Goal: Book appointment/travel/reservation

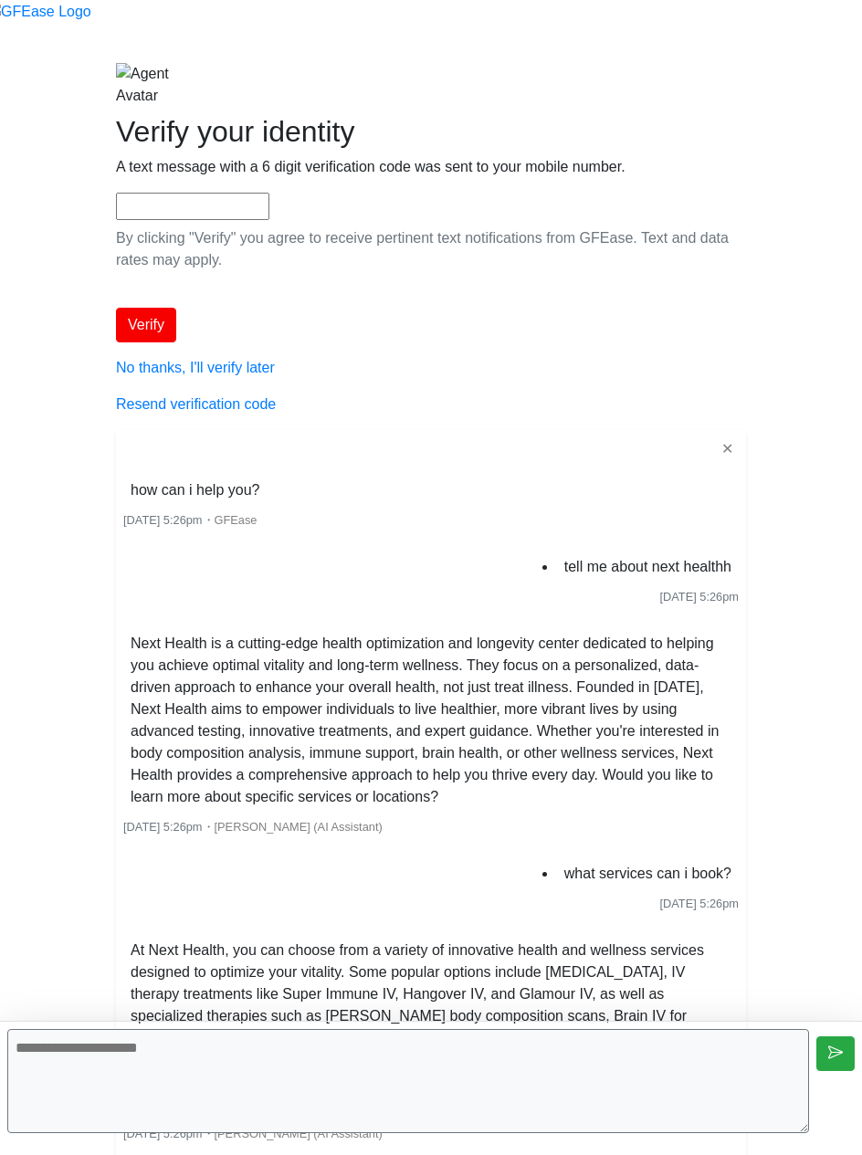
scroll to position [4115, 0]
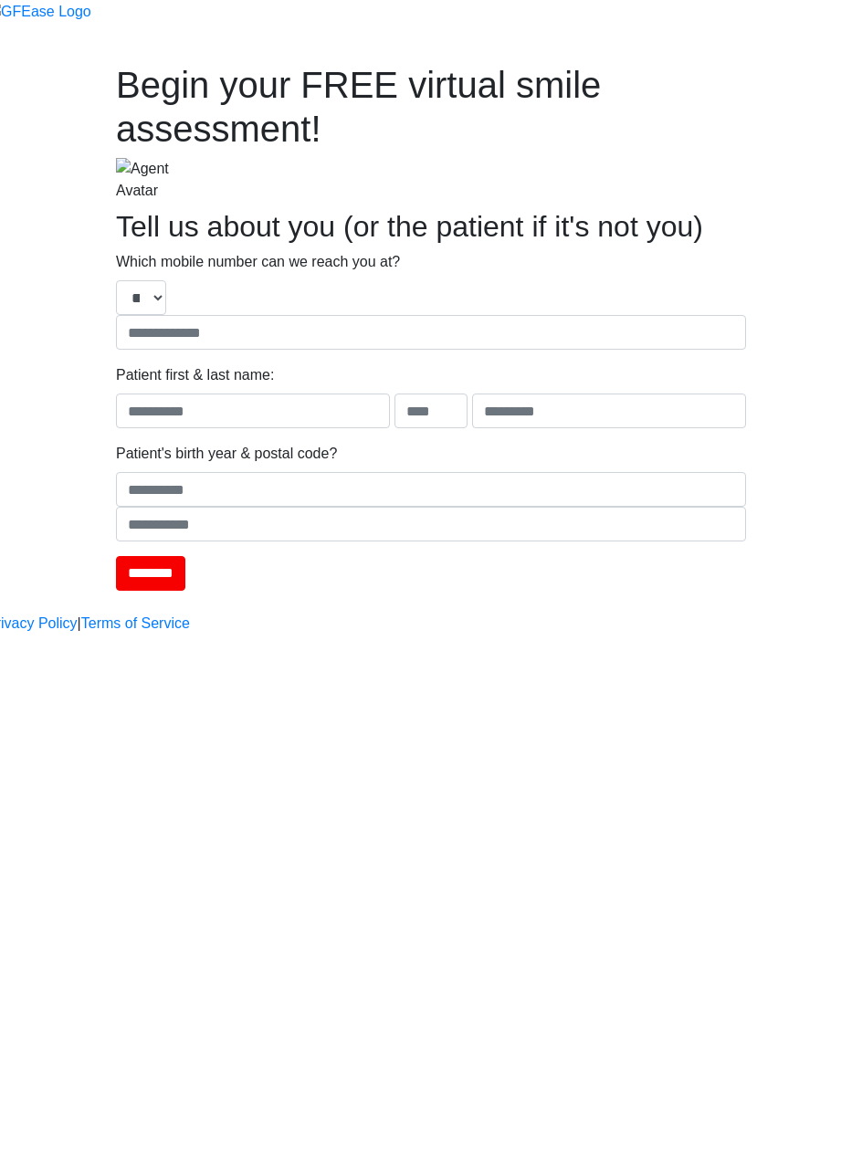
type input "**********"
type input "****"
type input "*******"
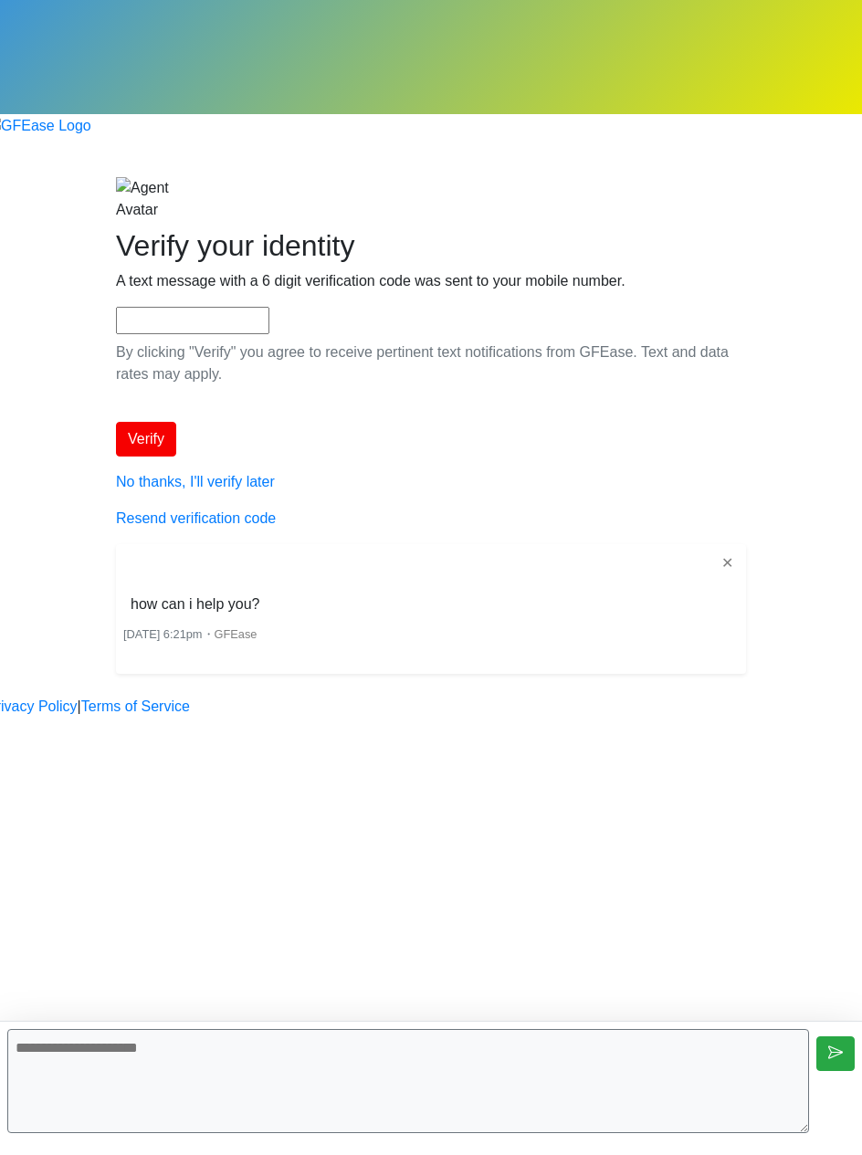
click at [499, 1090] on textarea at bounding box center [408, 1081] width 802 height 104
type textarea "**********"
click at [373, 619] on div "Begin your FREE virtual smile assessment! Where should we email your consultati…" at bounding box center [430, 463] width 657 height 573
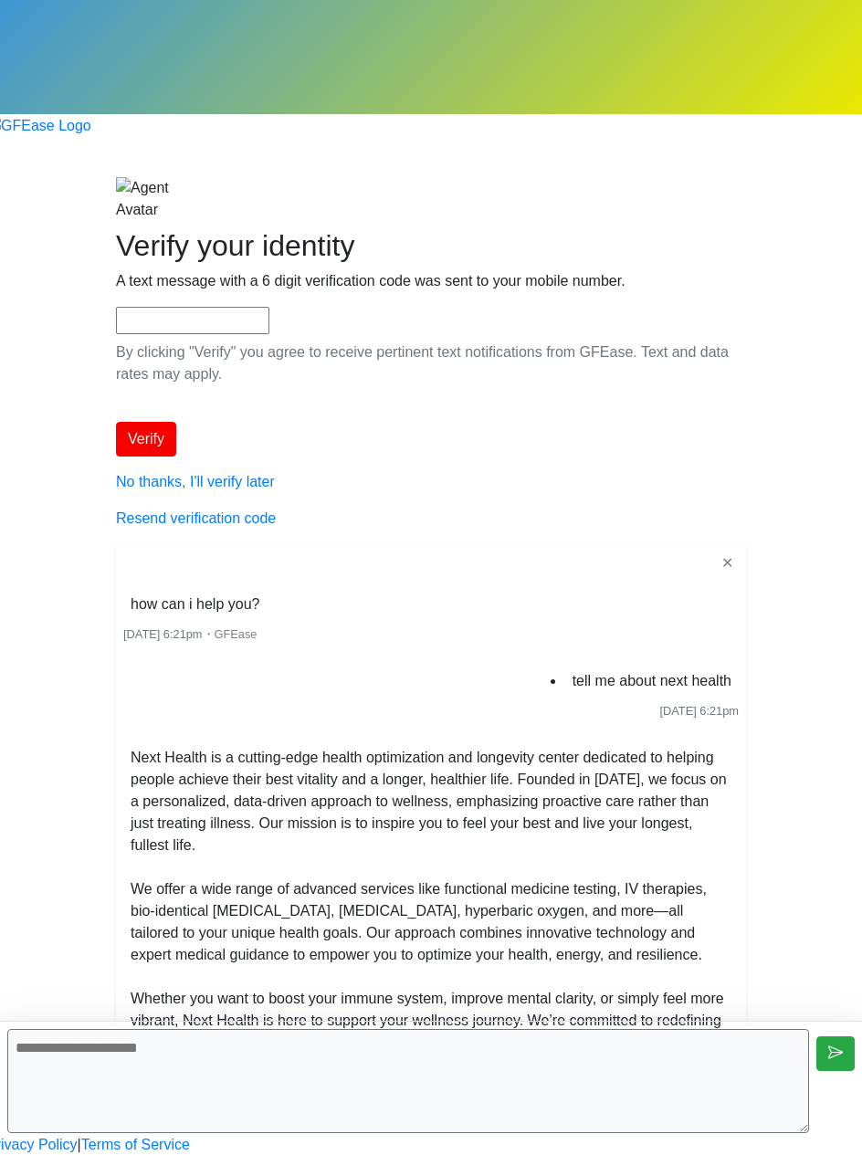
click at [468, 1098] on textarea at bounding box center [408, 1081] width 802 height 104
click at [472, 1097] on textarea at bounding box center [408, 1081] width 802 height 104
type textarea "**********"
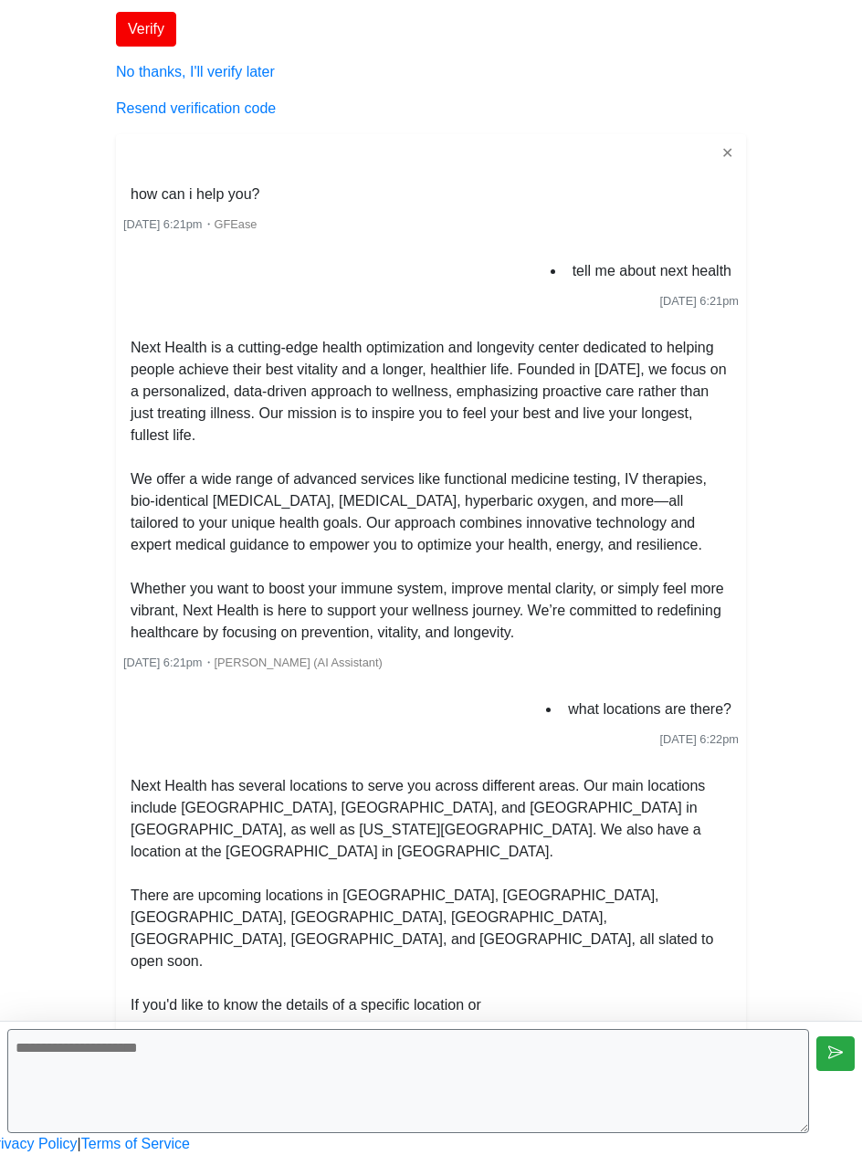
scroll to position [278, 0]
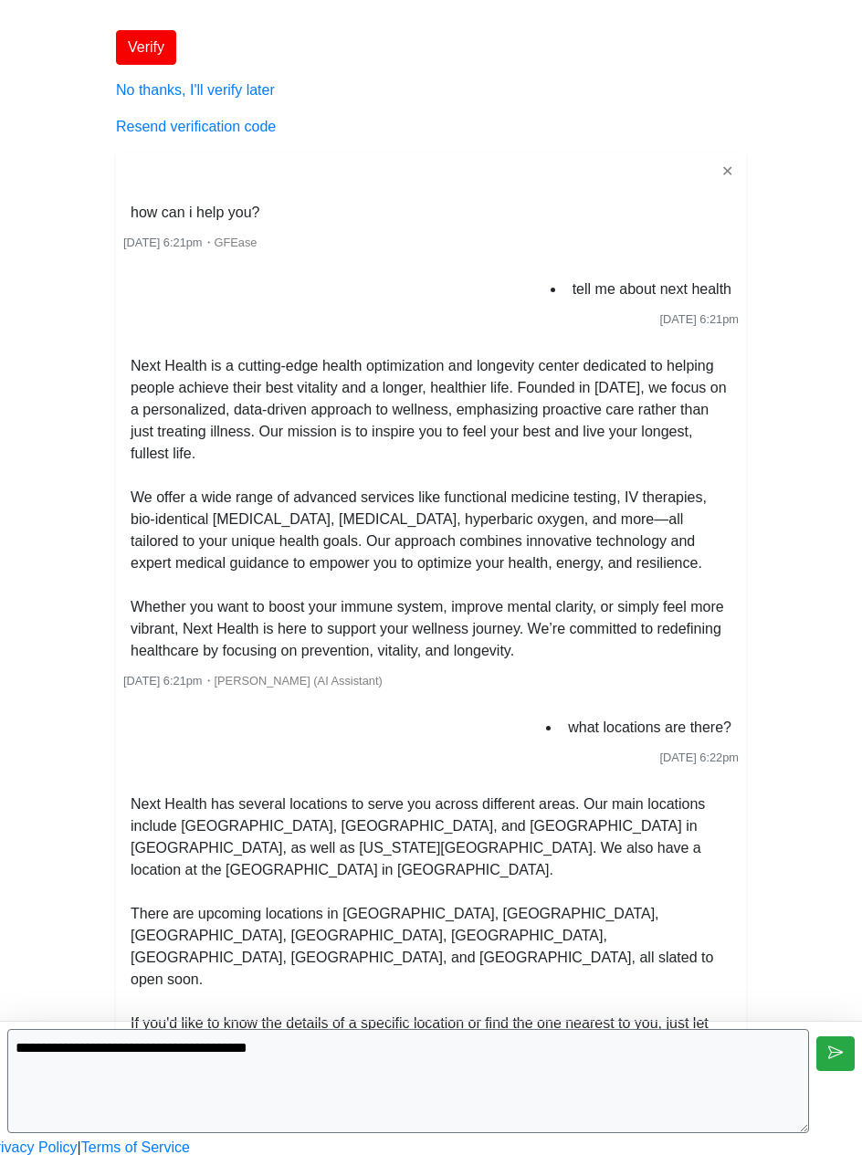
type textarea "**********"
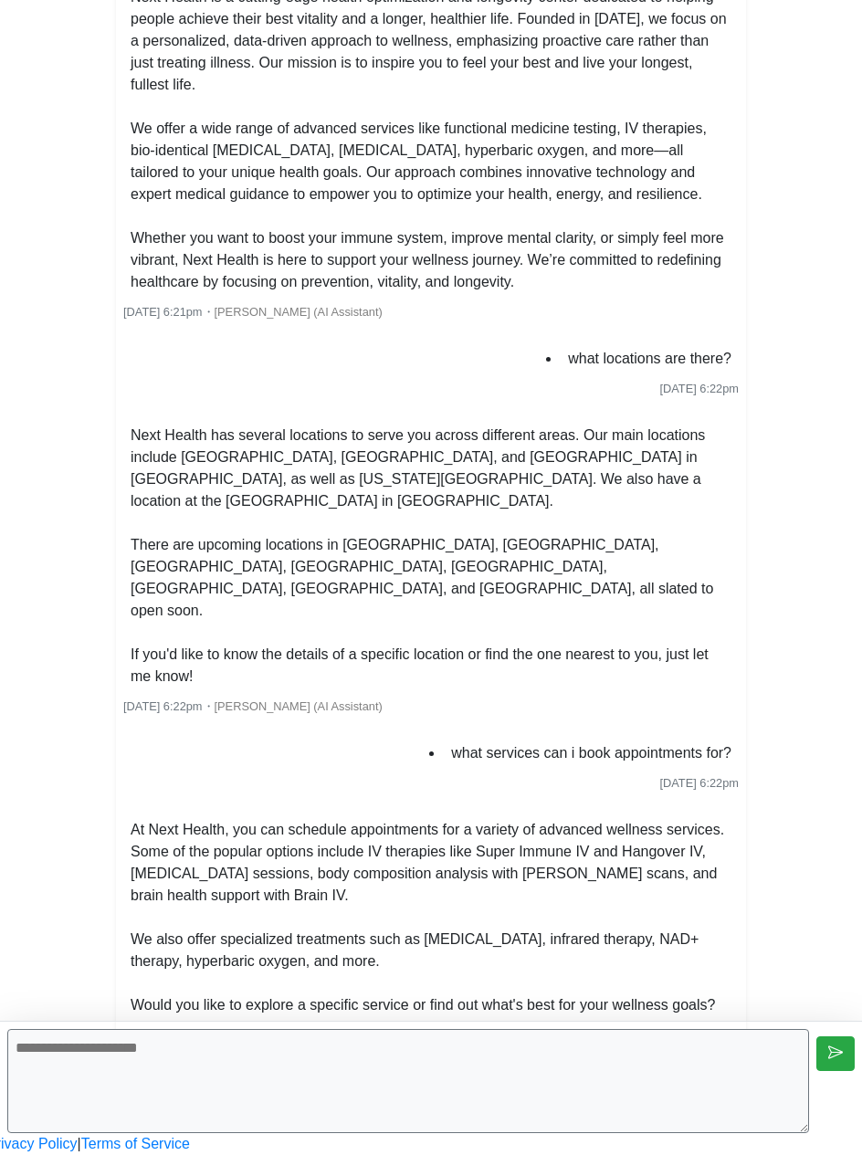
scroll to position [908, 0]
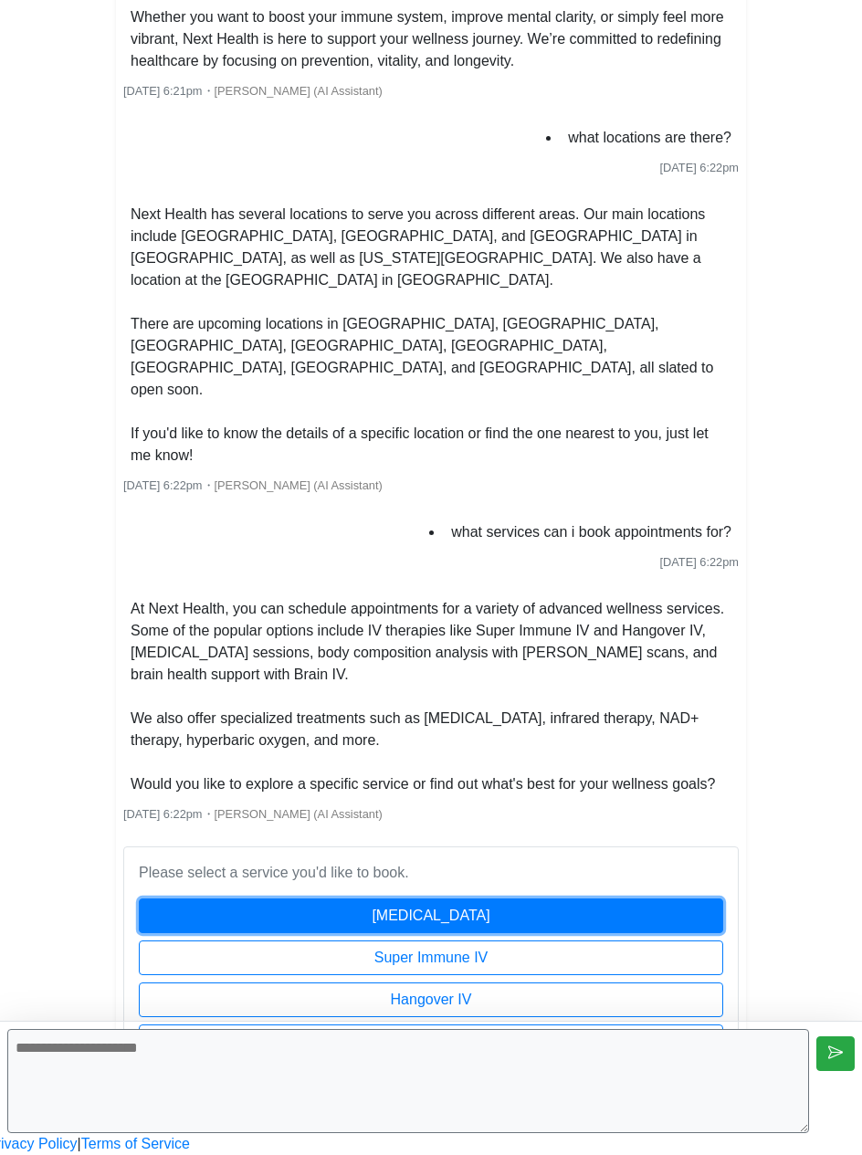
click at [385, 899] on button "[MEDICAL_DATA]" at bounding box center [431, 916] width 584 height 35
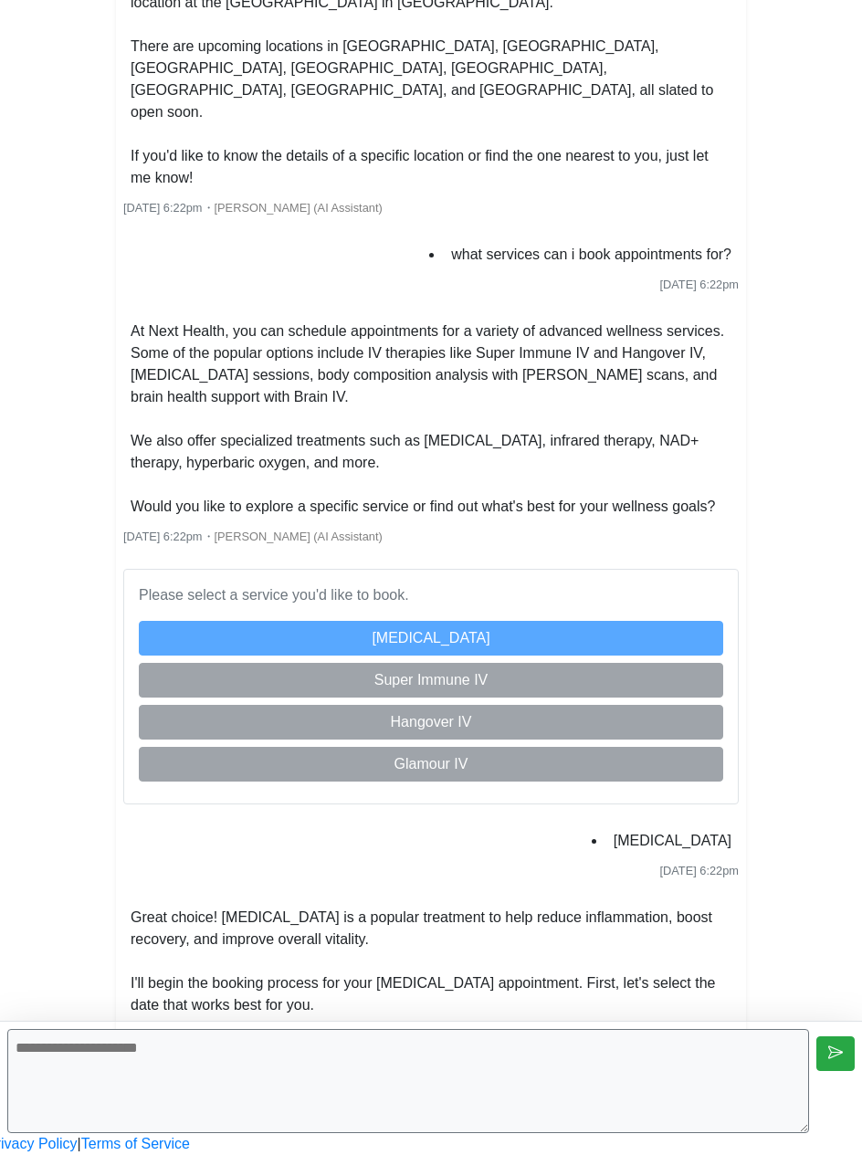
scroll to position [1448, 0]
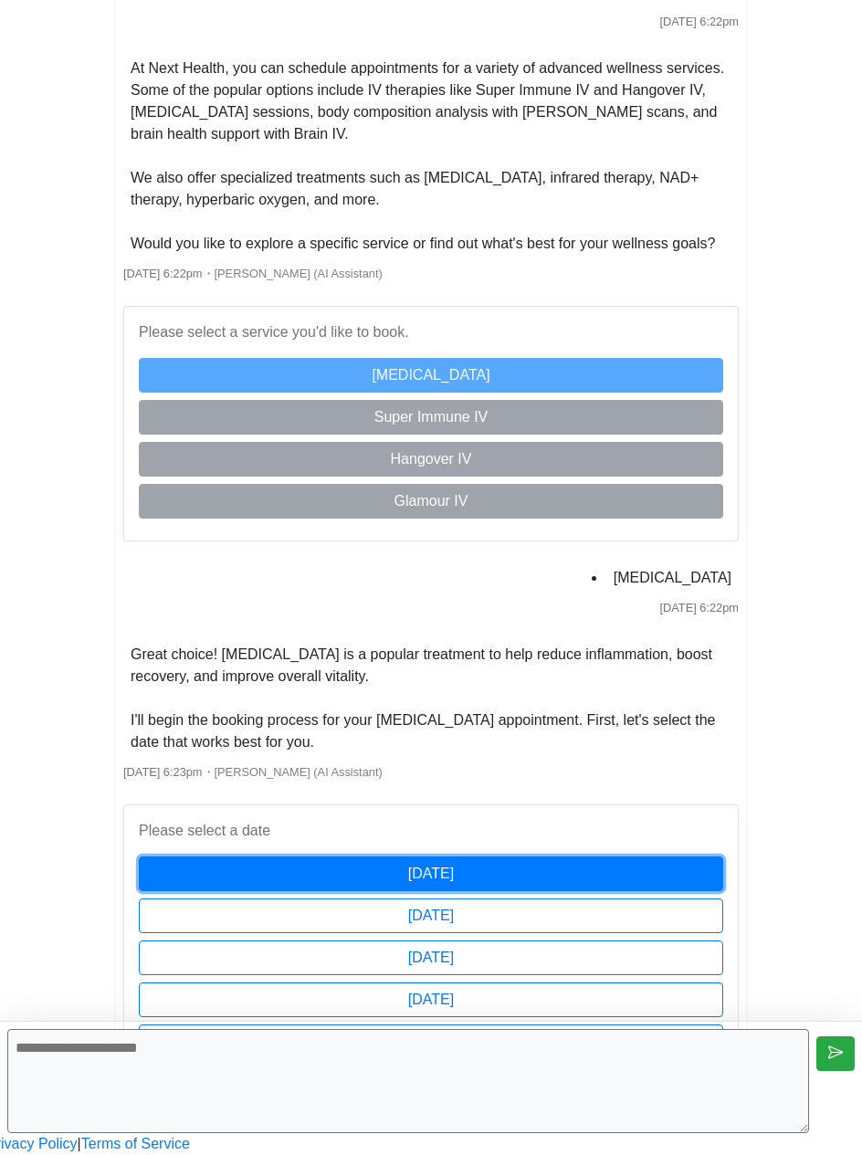
click at [546, 857] on button "[DATE]" at bounding box center [431, 874] width 584 height 35
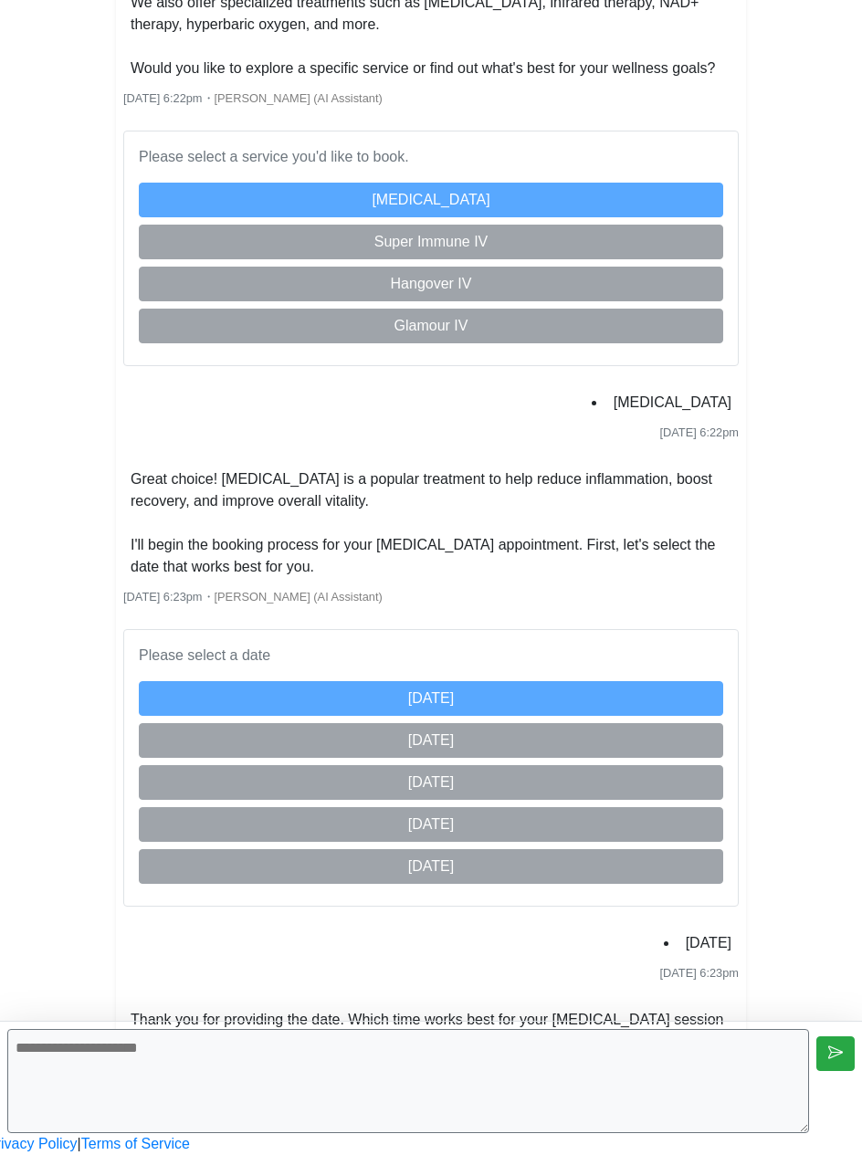
scroll to position [1624, 0]
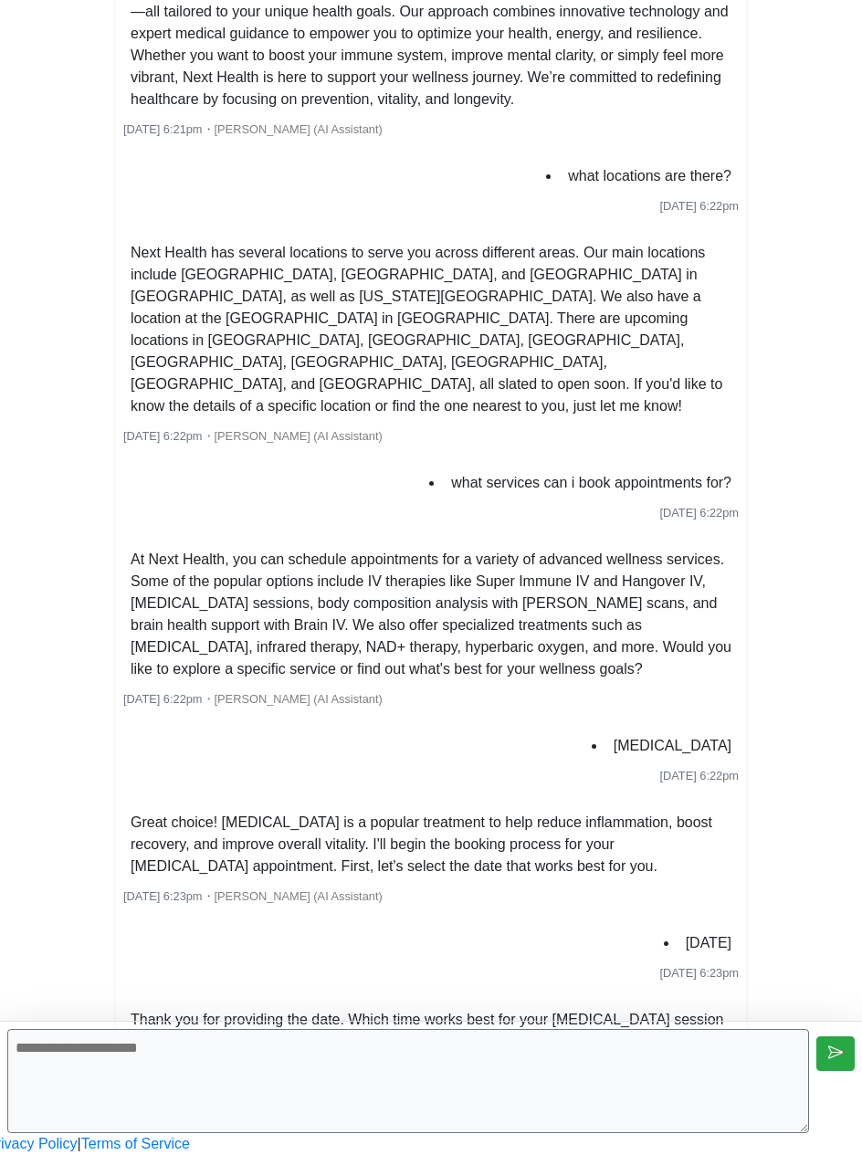
scroll to position [771, 0]
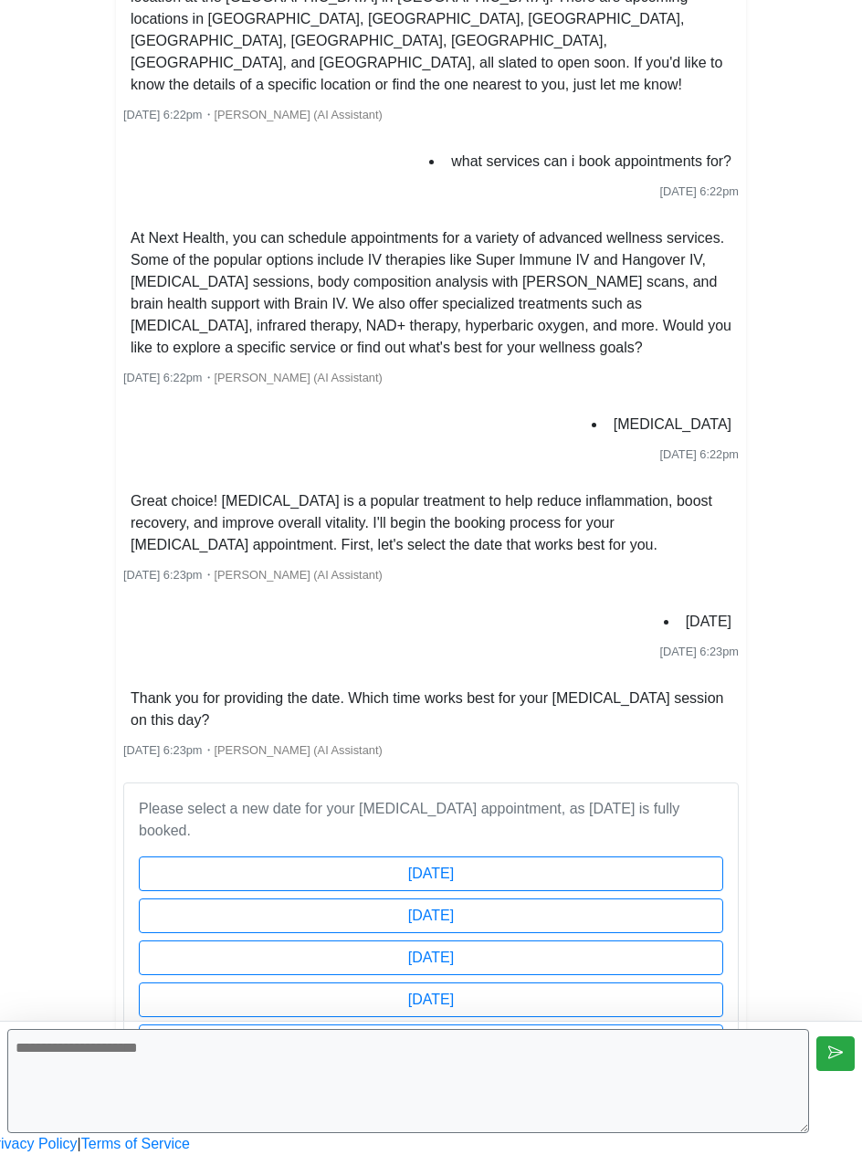
scroll to position [1092, 0]
click at [760, 608] on html "Begin your FREE virtual smile assessment! ✕ tell me about next health [DATE] 6:…" at bounding box center [431, 231] width 862 height 1847
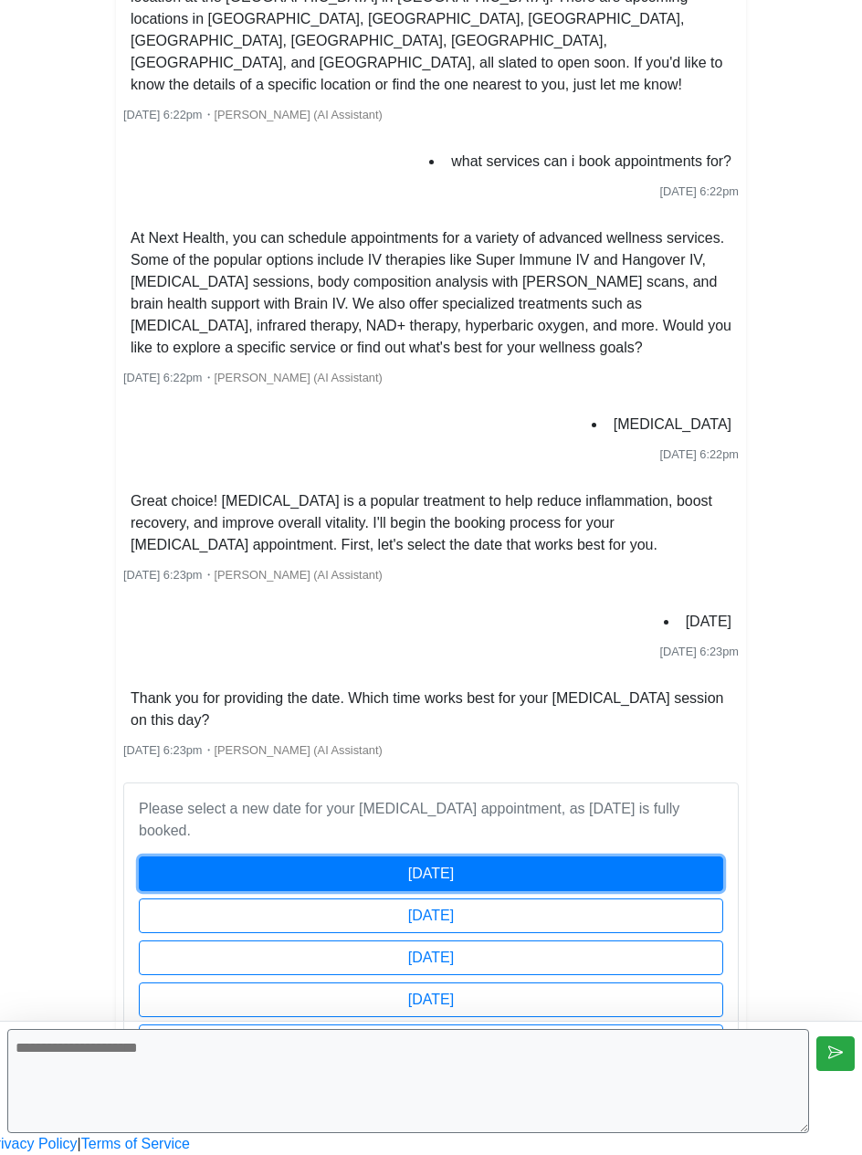
click at [574, 857] on button "[DATE]" at bounding box center [431, 874] width 584 height 35
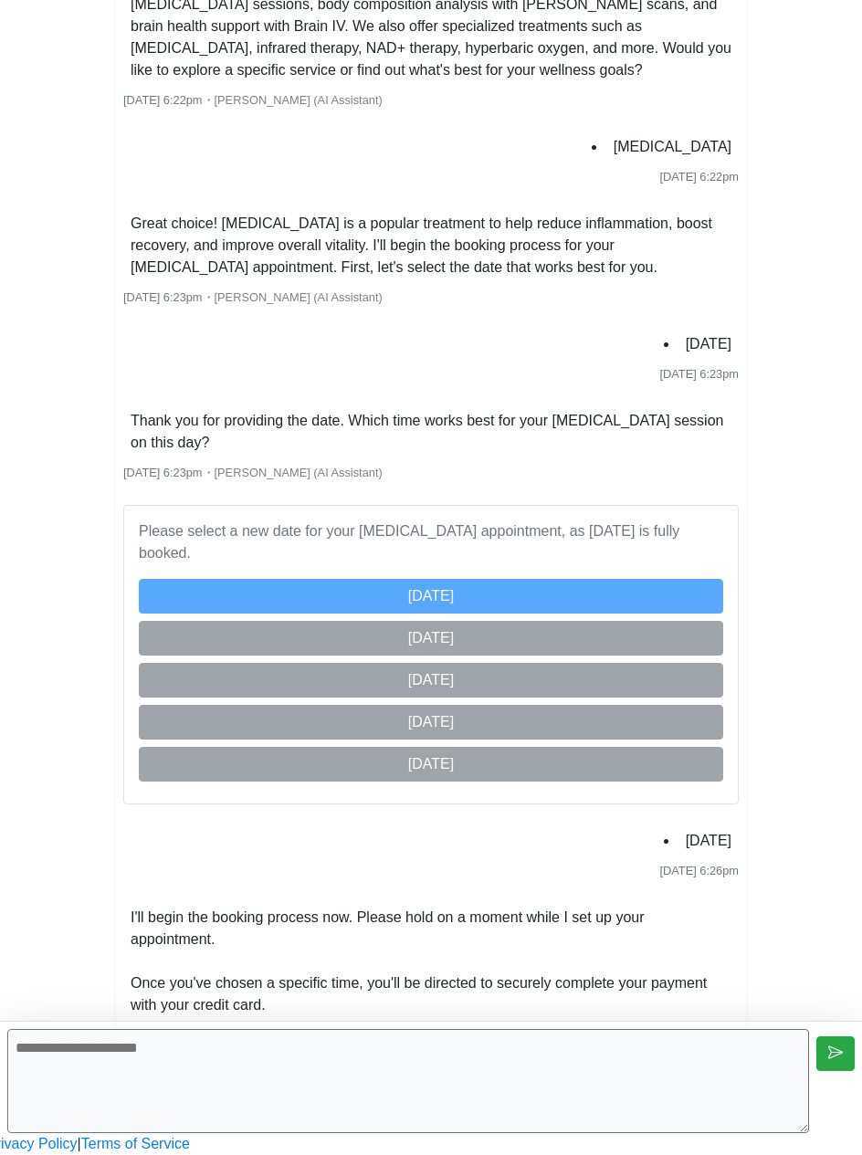
scroll to position [1529, 0]
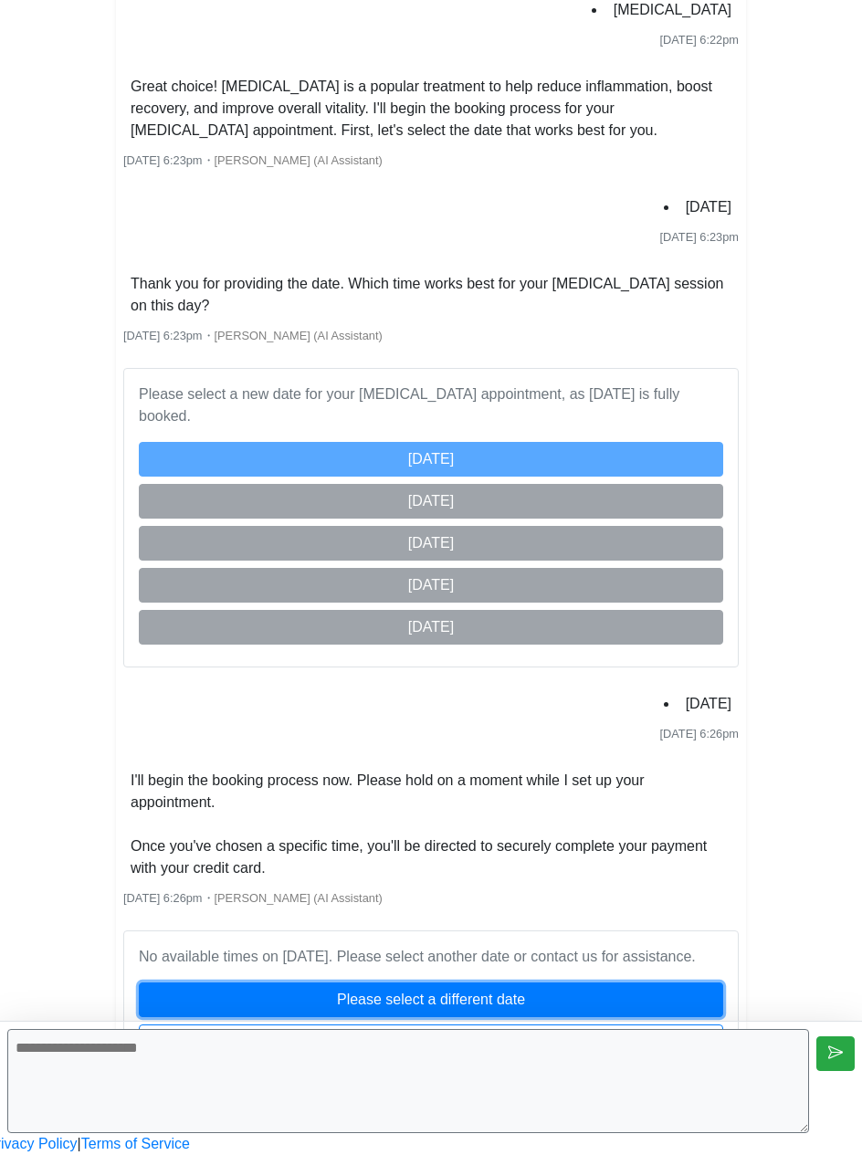
click at [596, 983] on button "Please select a different date" at bounding box center [431, 1000] width 584 height 35
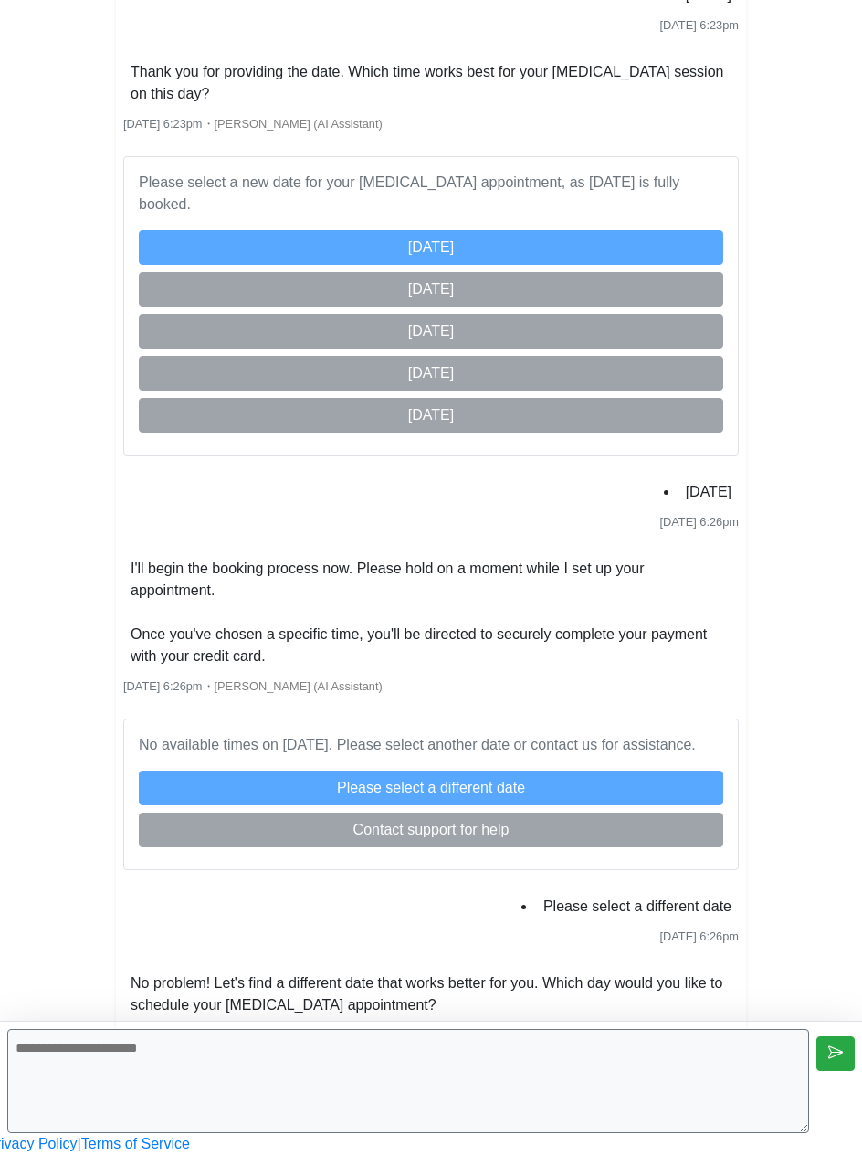
scroll to position [2025, 0]
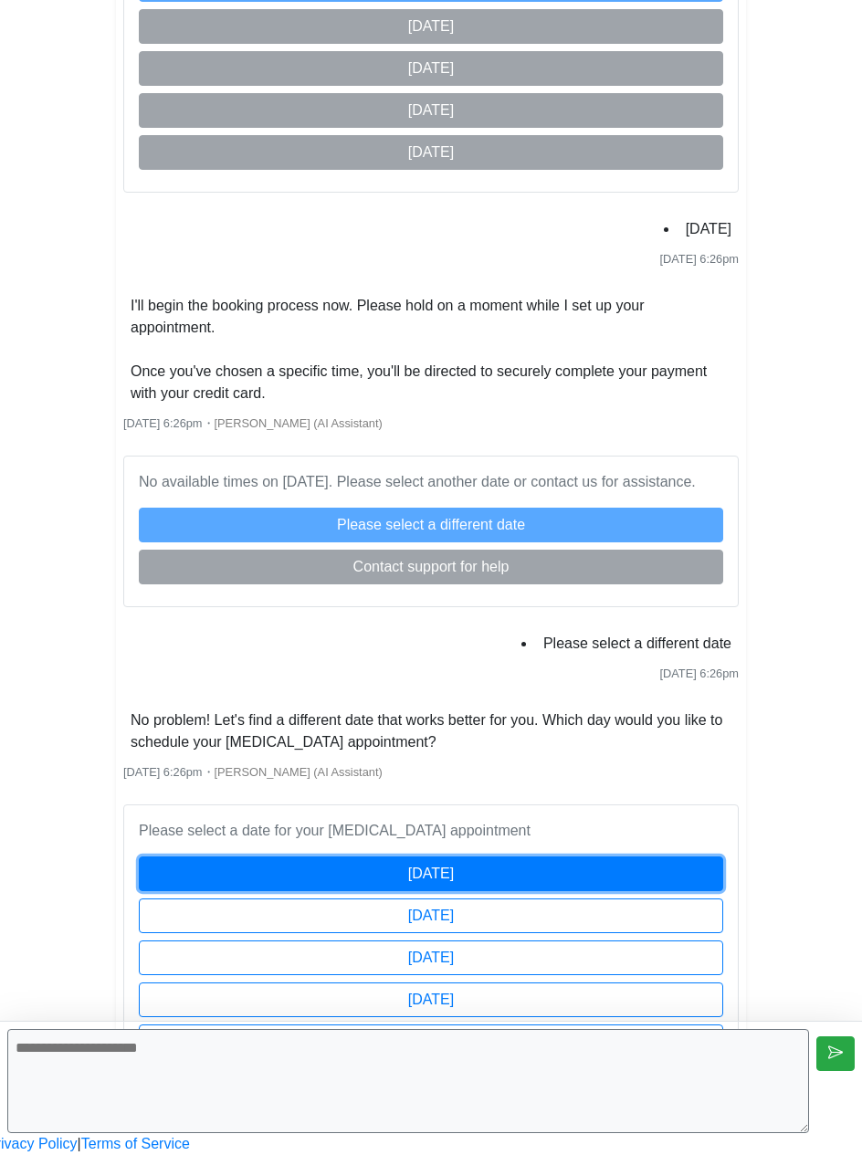
click at [616, 857] on button "[DATE]" at bounding box center [431, 874] width 584 height 35
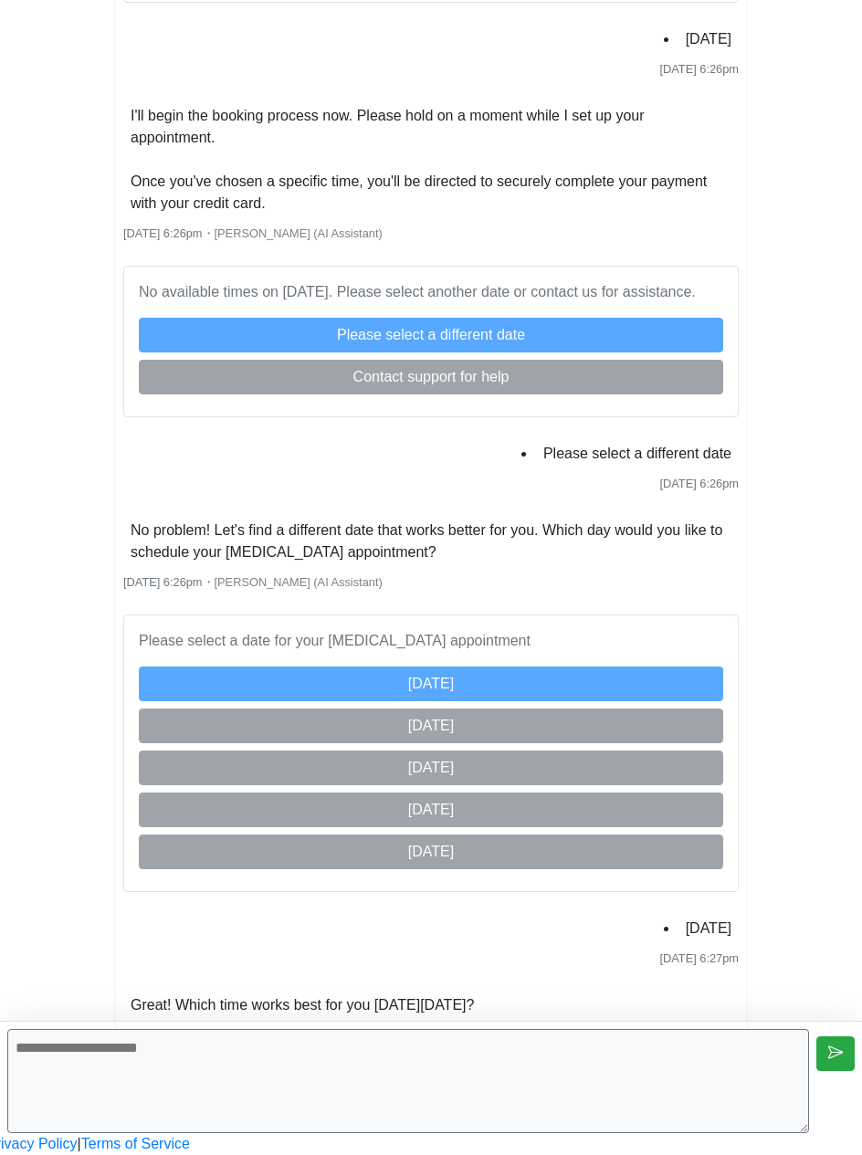
scroll to position [2710, 0]
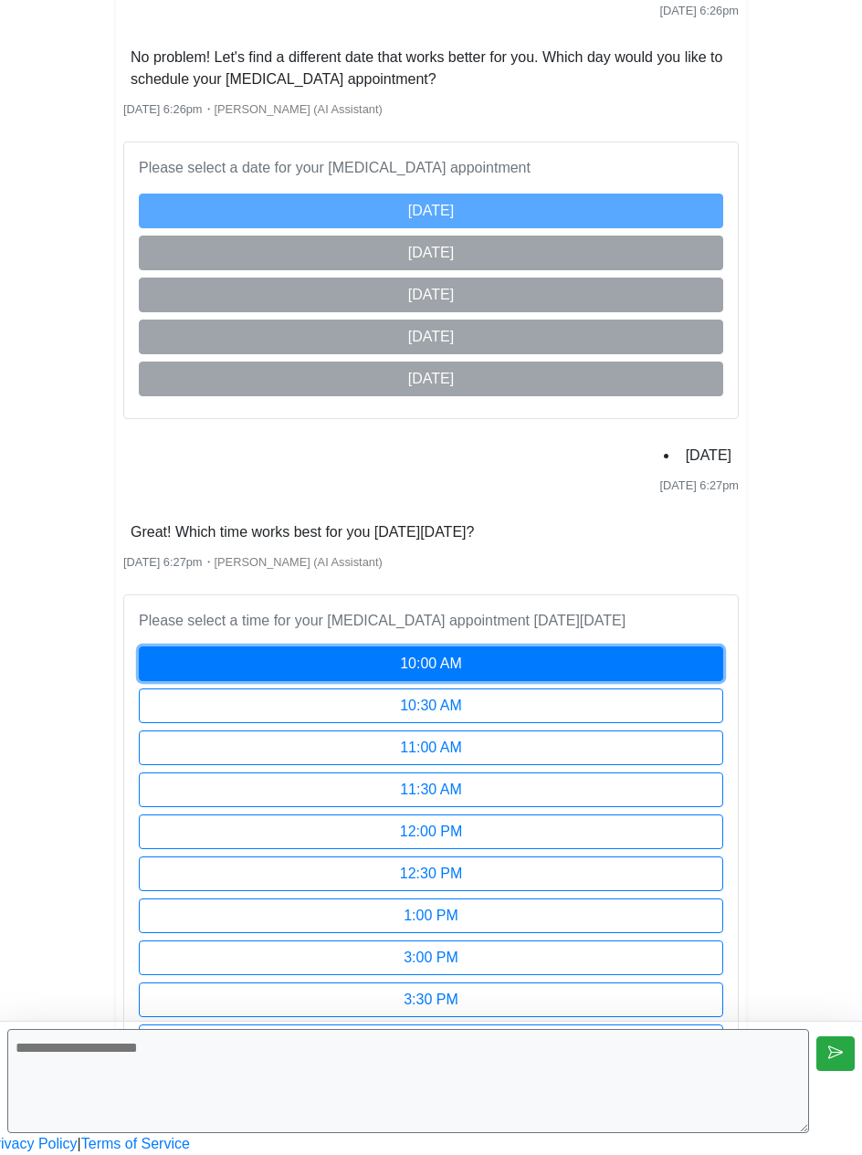
click at [552, 647] on button "10:00 AM" at bounding box center [431, 664] width 584 height 35
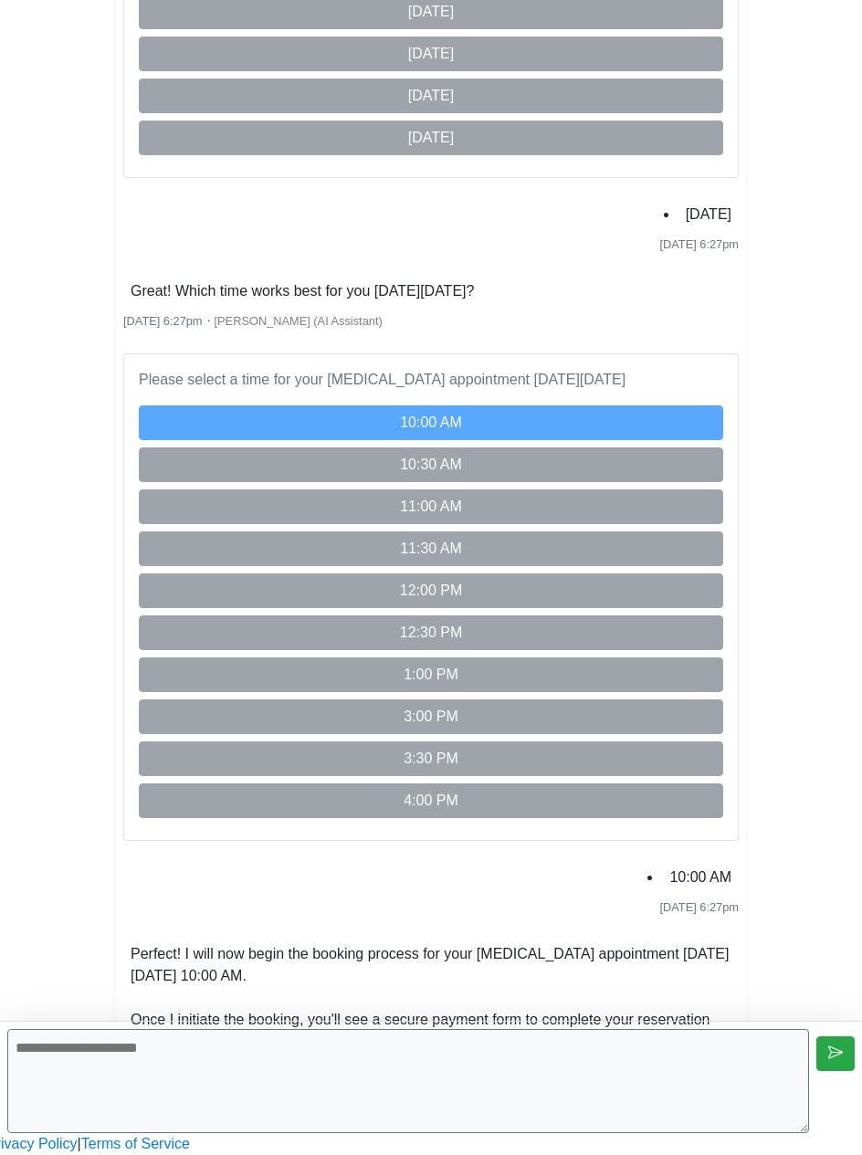
scroll to position [2951, 0]
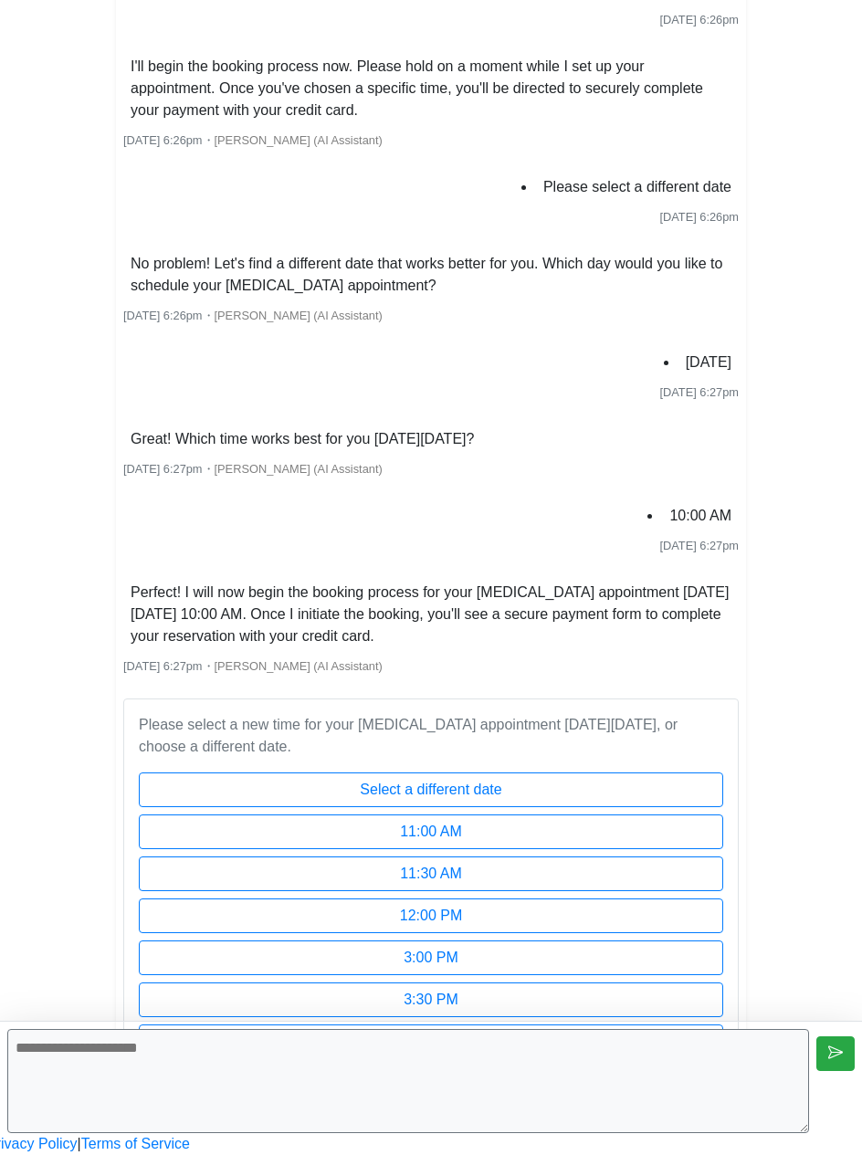
scroll to position [1958, 0]
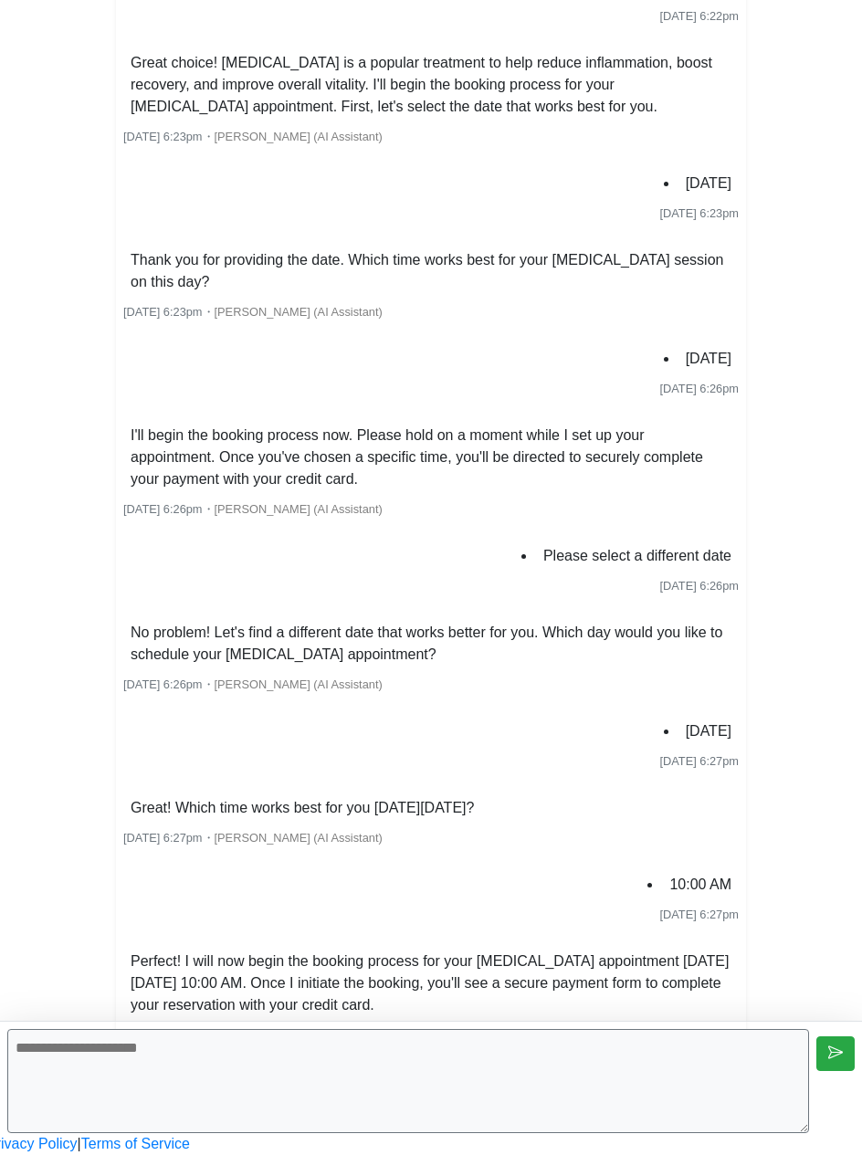
scroll to position [1916, 0]
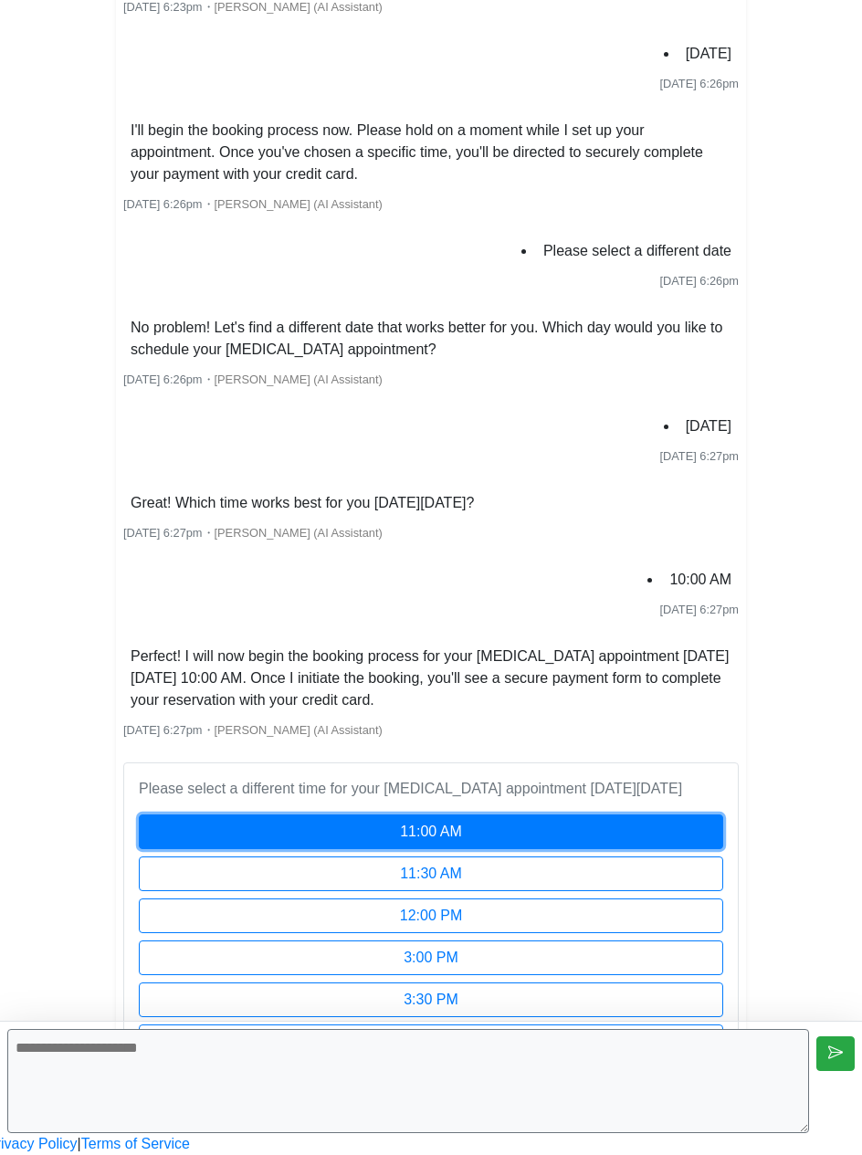
click at [415, 815] on button "11:00 AM" at bounding box center [431, 832] width 584 height 35
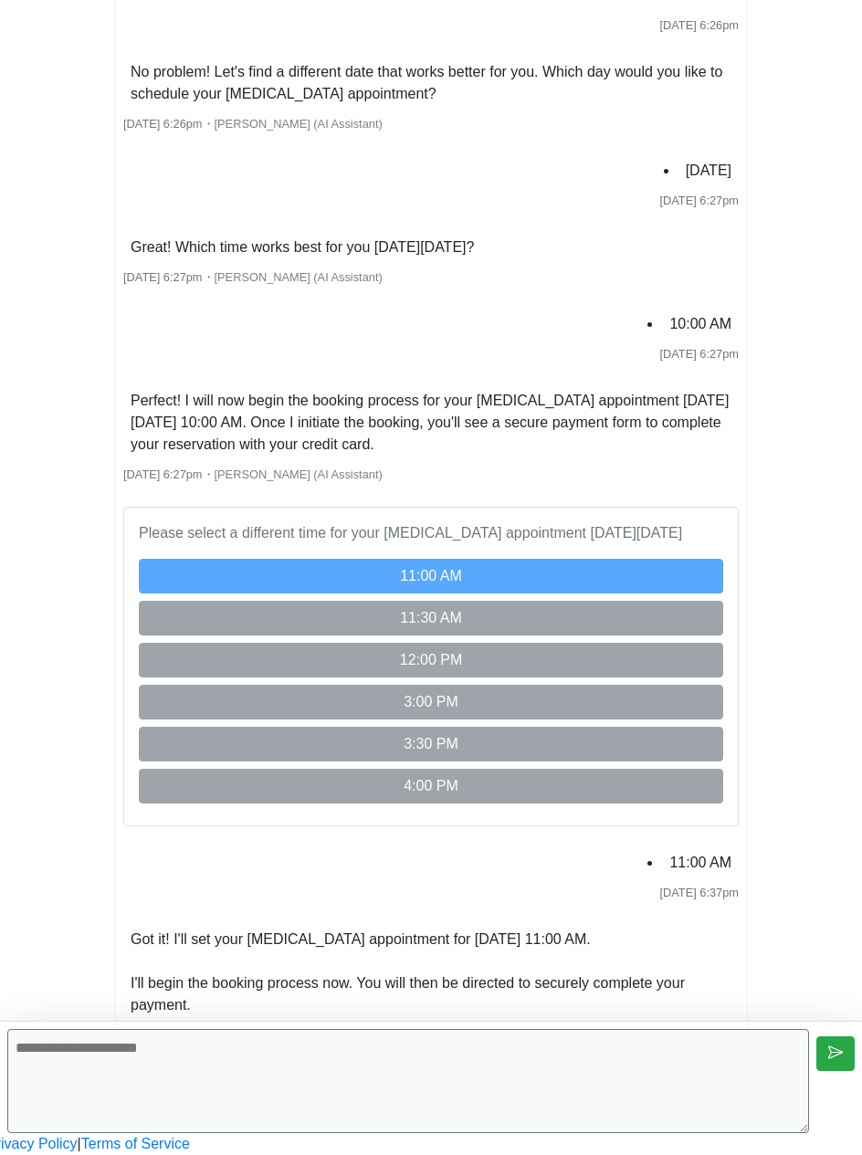
scroll to position [2520, 0]
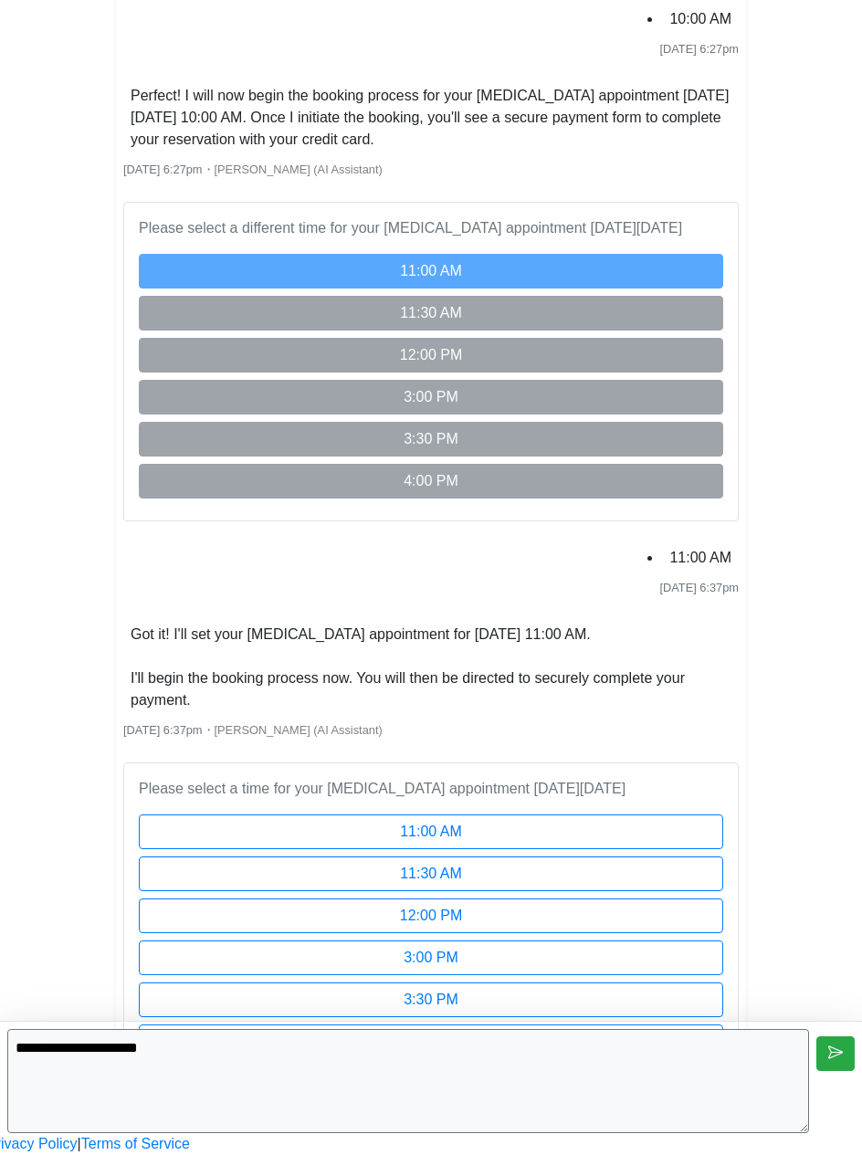
type textarea "**********"
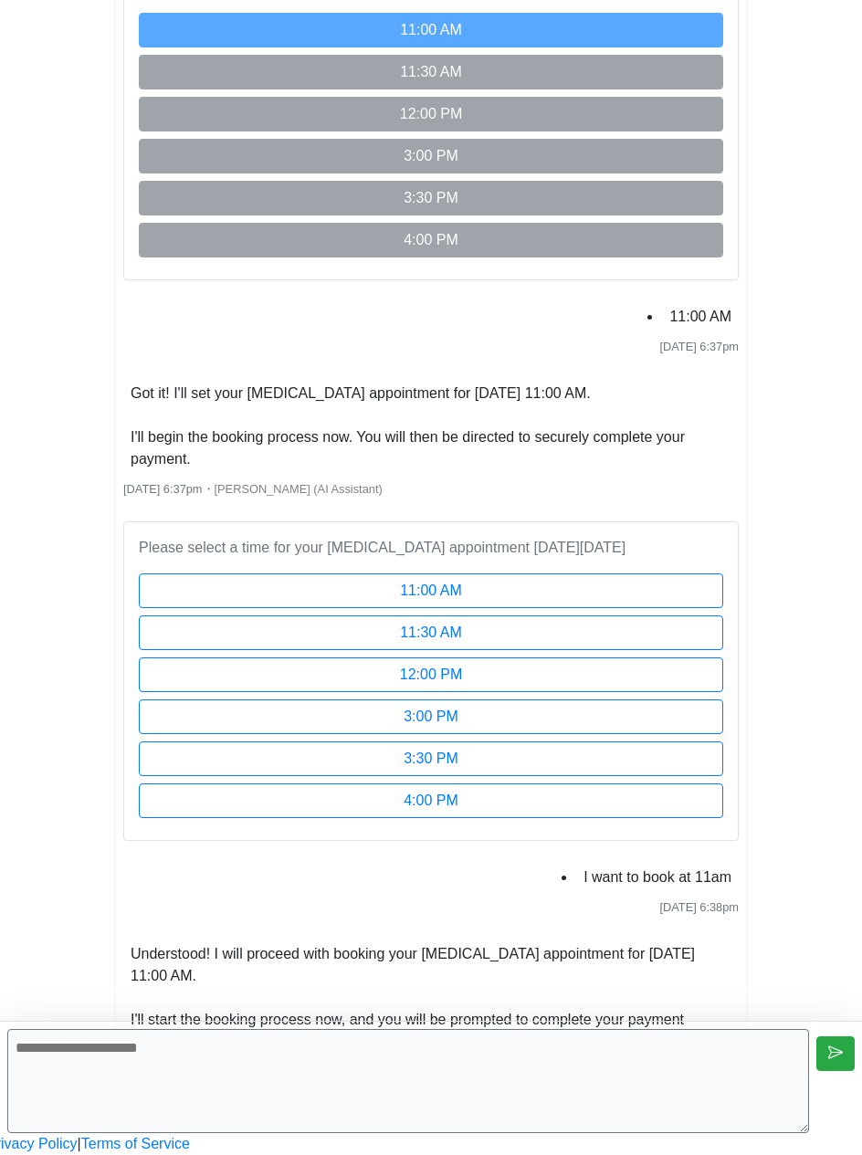
scroll to position [2761, 0]
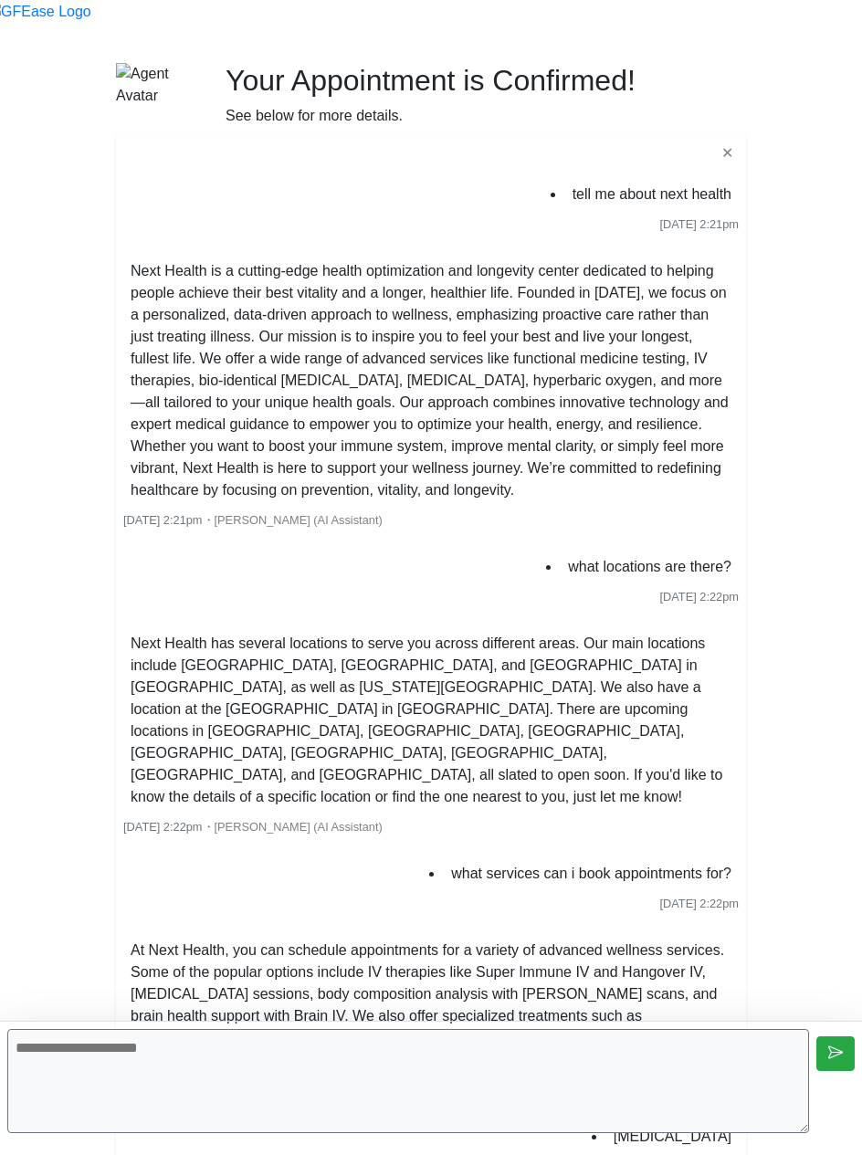
scroll to position [2005, 0]
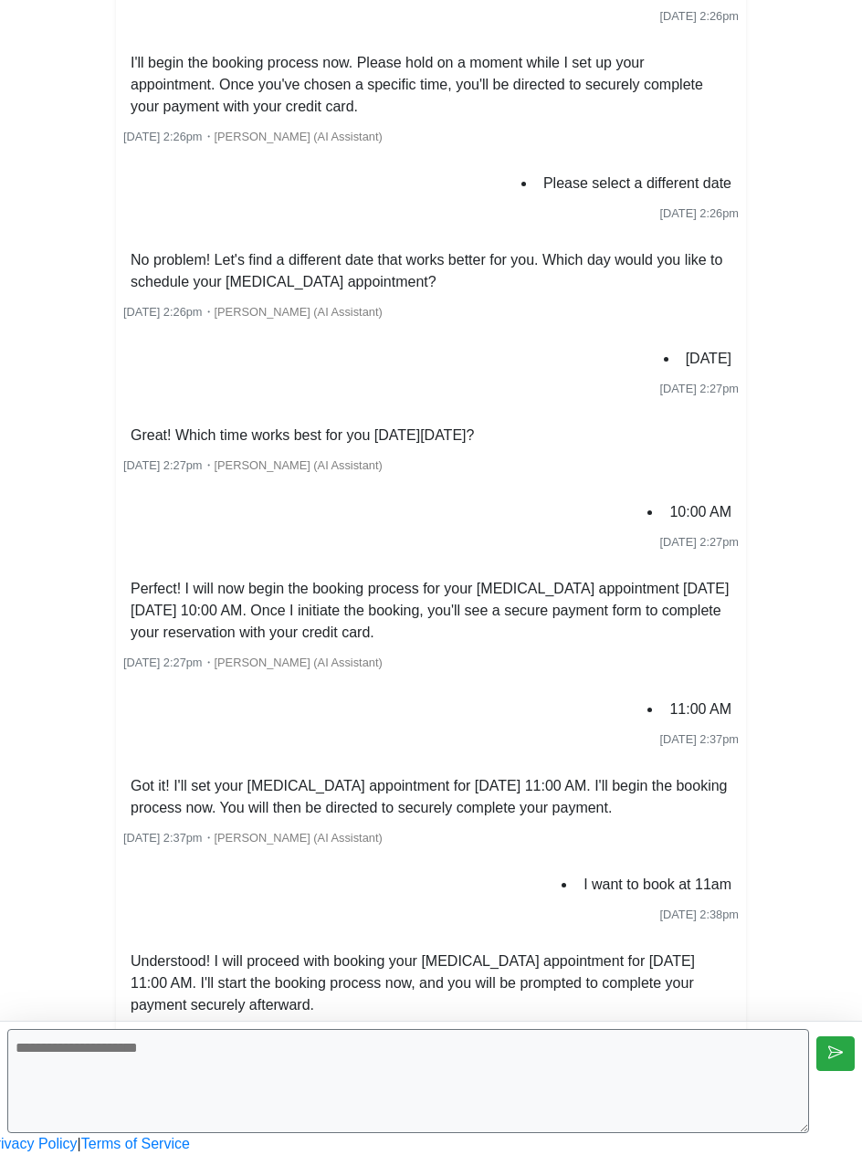
click at [640, 1064] on textarea at bounding box center [408, 1081] width 802 height 104
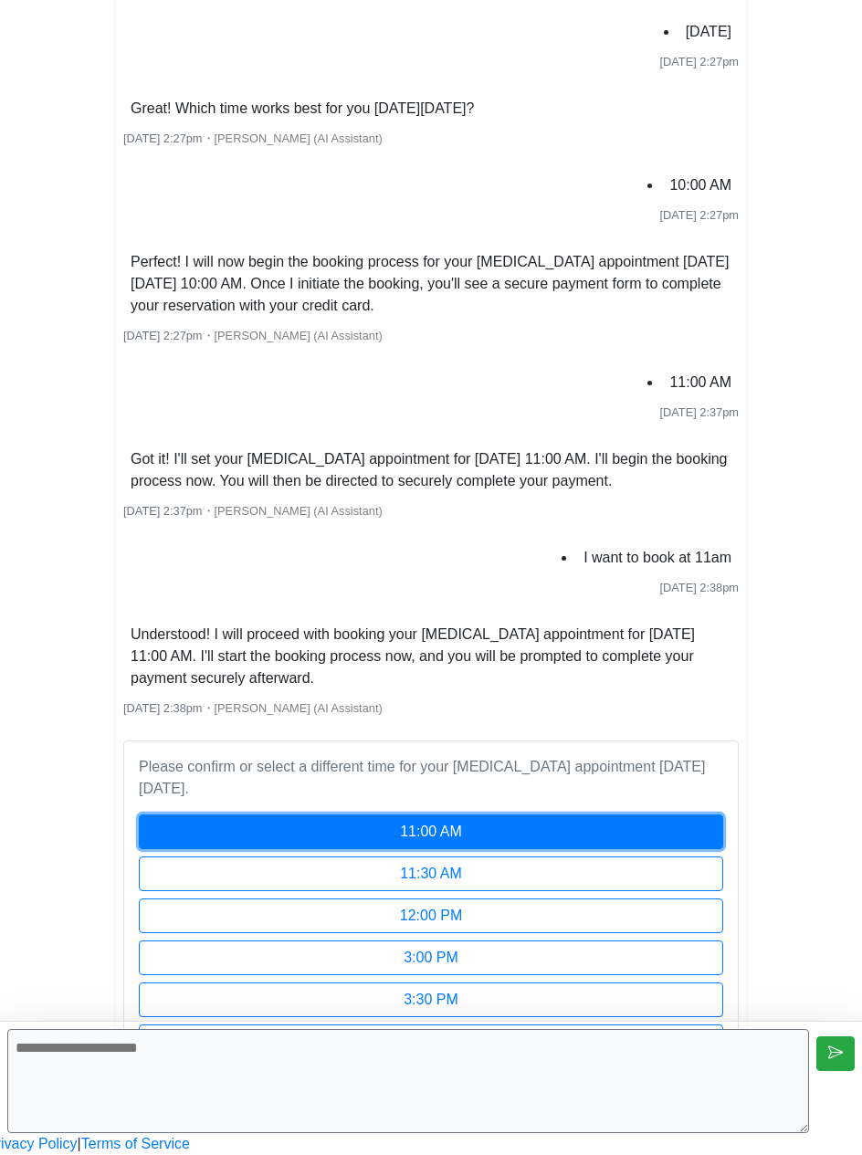
click at [489, 815] on button "11:00 AM" at bounding box center [431, 832] width 584 height 35
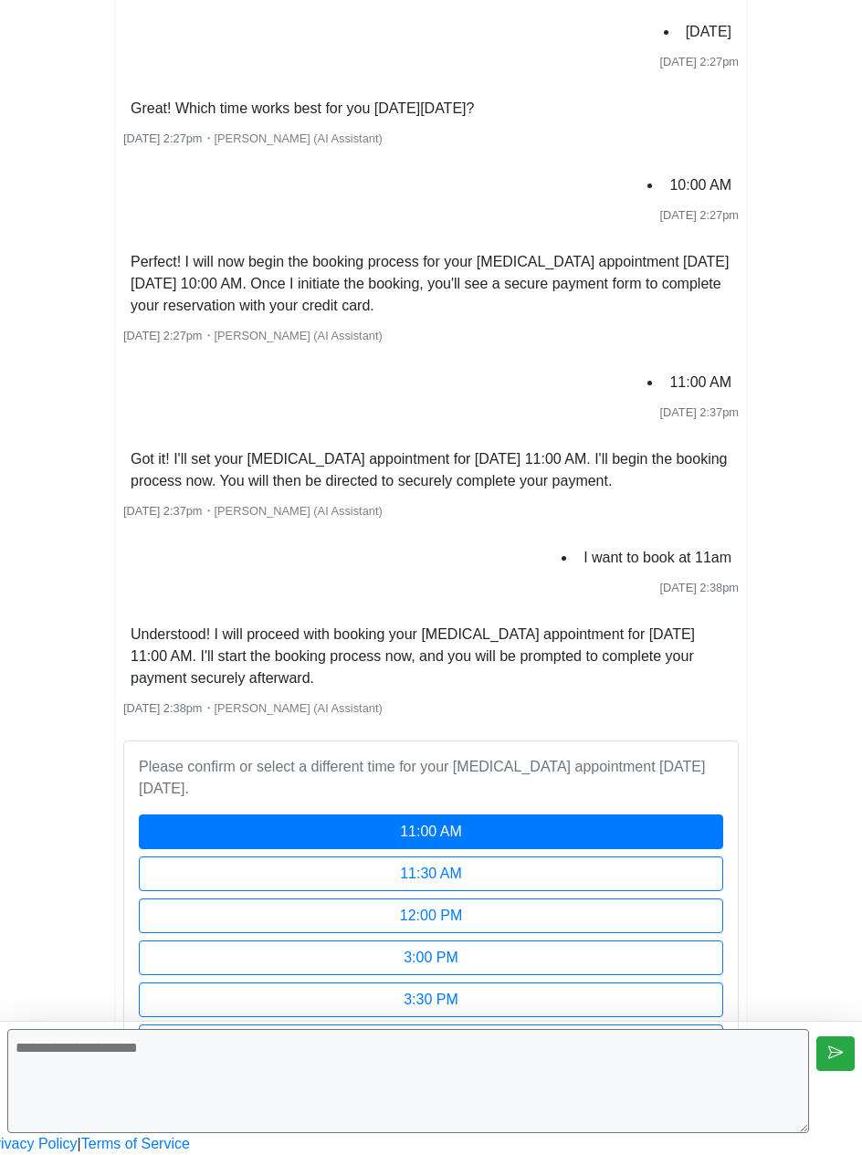
scroll to position [2409, 0]
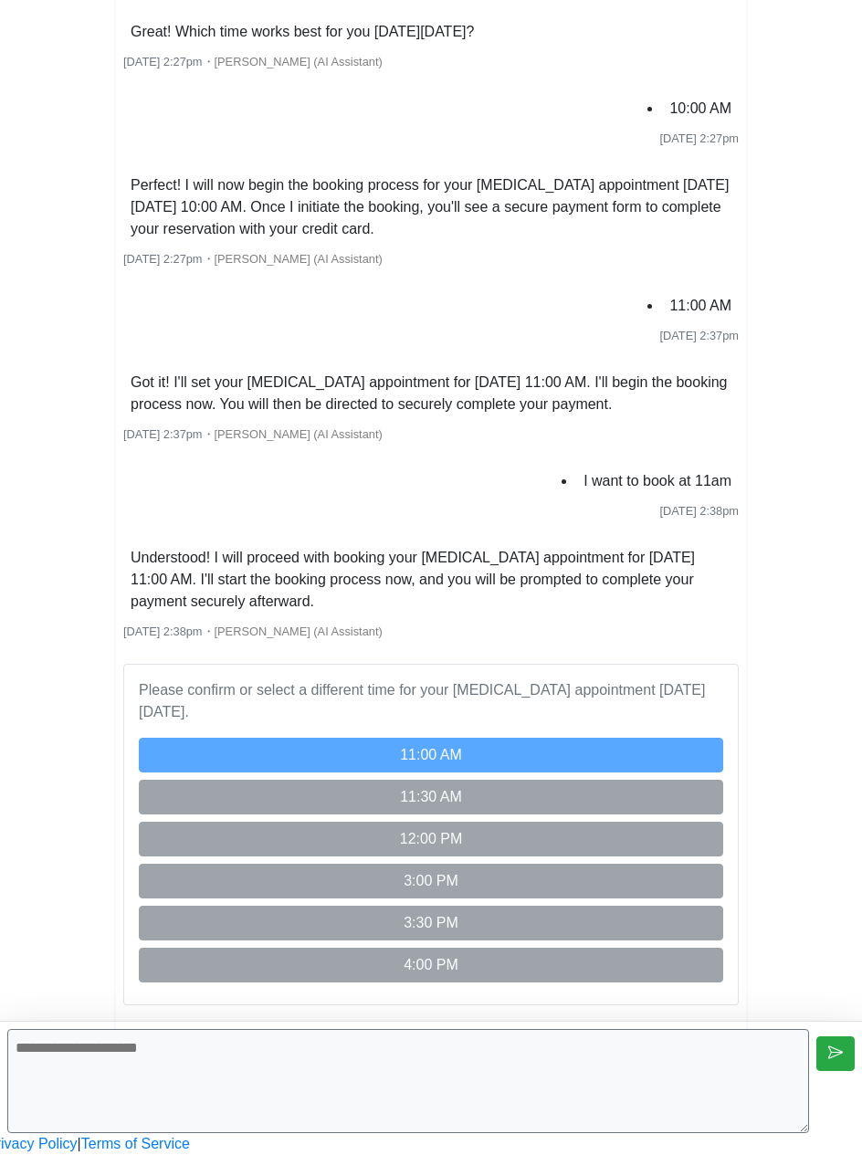
click at [645, 1088] on textarea at bounding box center [408, 1081] width 802 height 104
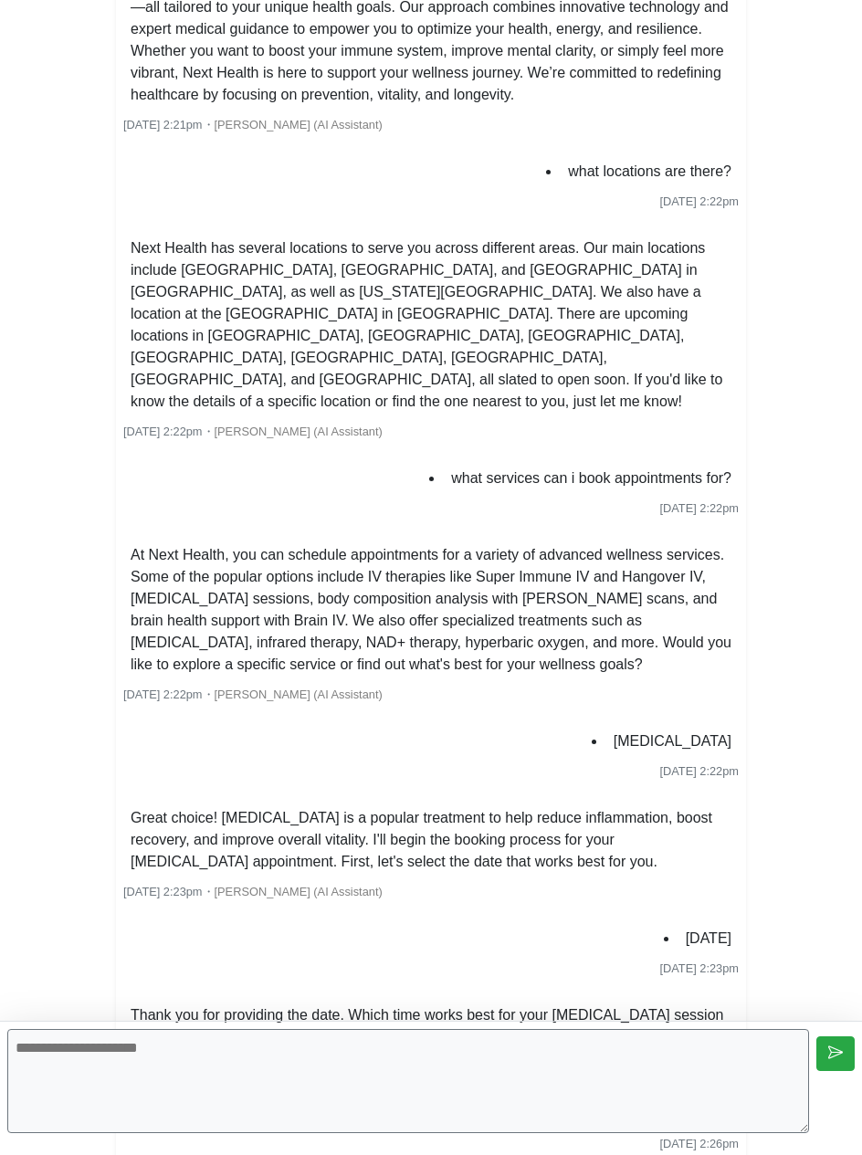
scroll to position [0, 0]
